Goal: Task Accomplishment & Management: Manage account settings

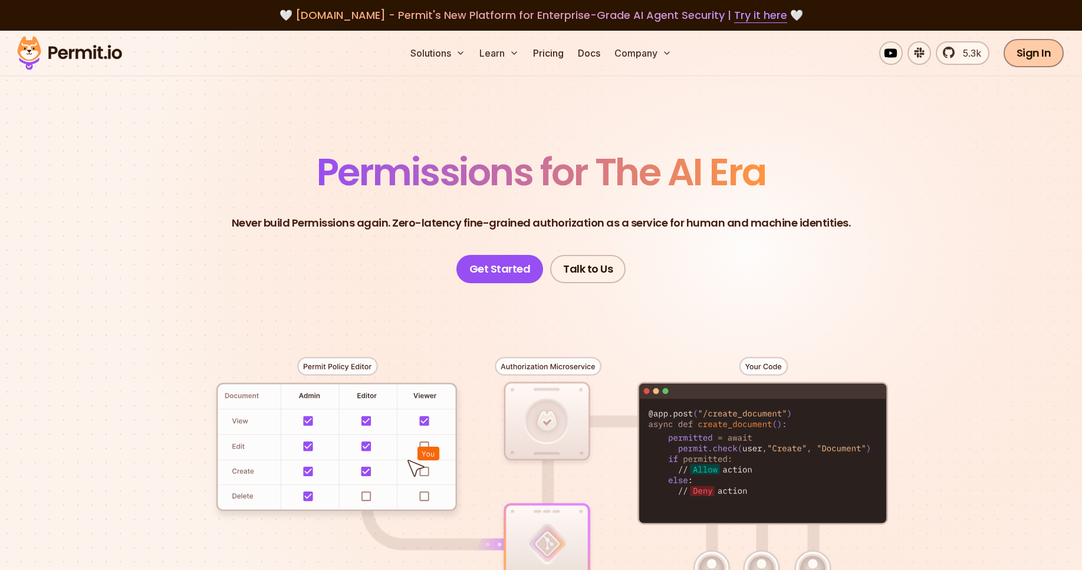
click at [1052, 55] on link "Sign In" at bounding box center [1034, 53] width 61 height 28
